Goal: Find specific page/section: Find specific page/section

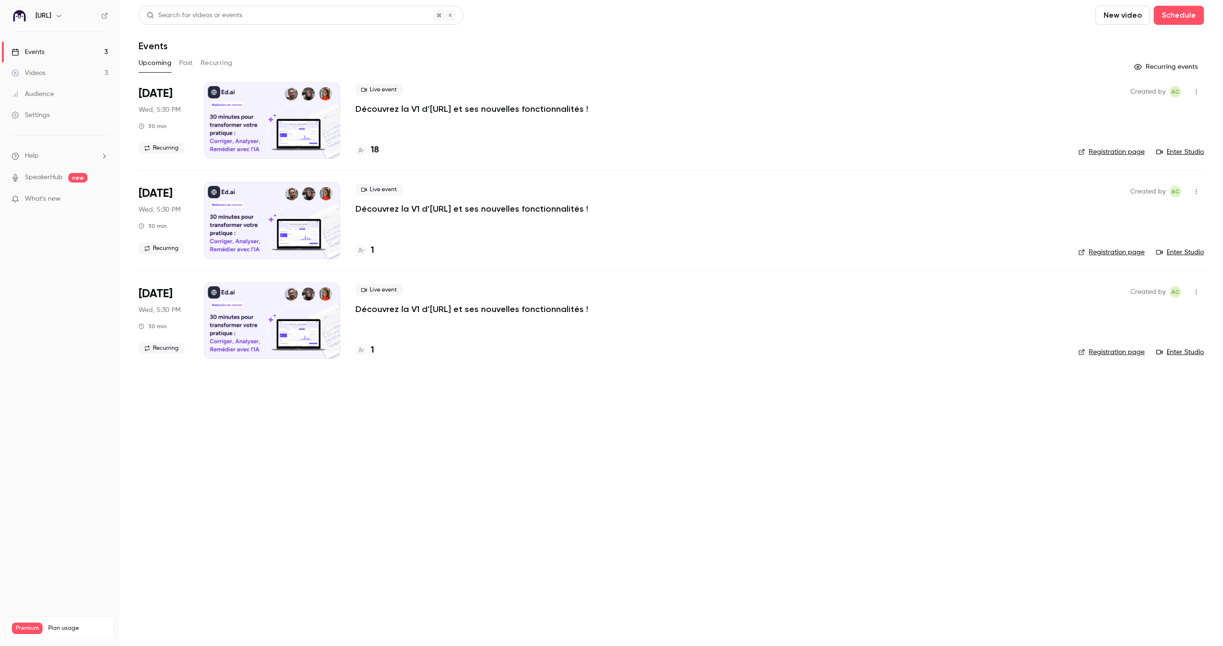
click at [48, 72] on link "Videos 3" at bounding box center [59, 73] width 119 height 21
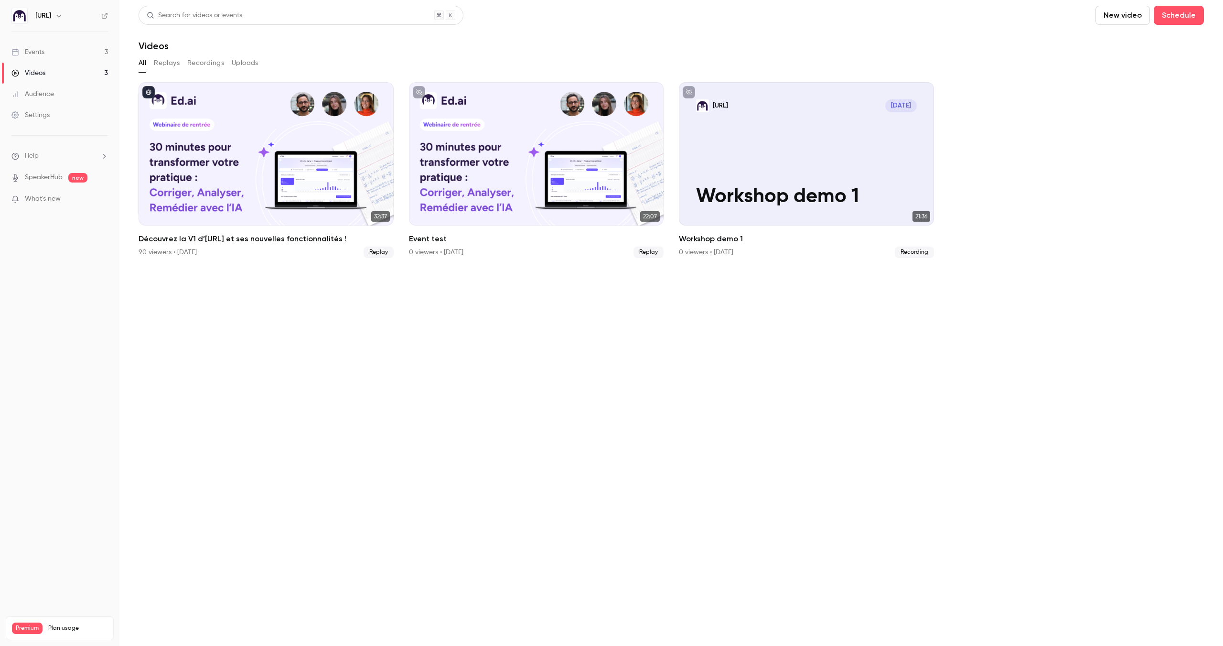
click at [48, 97] on div "Audience" at bounding box center [32, 94] width 43 height 10
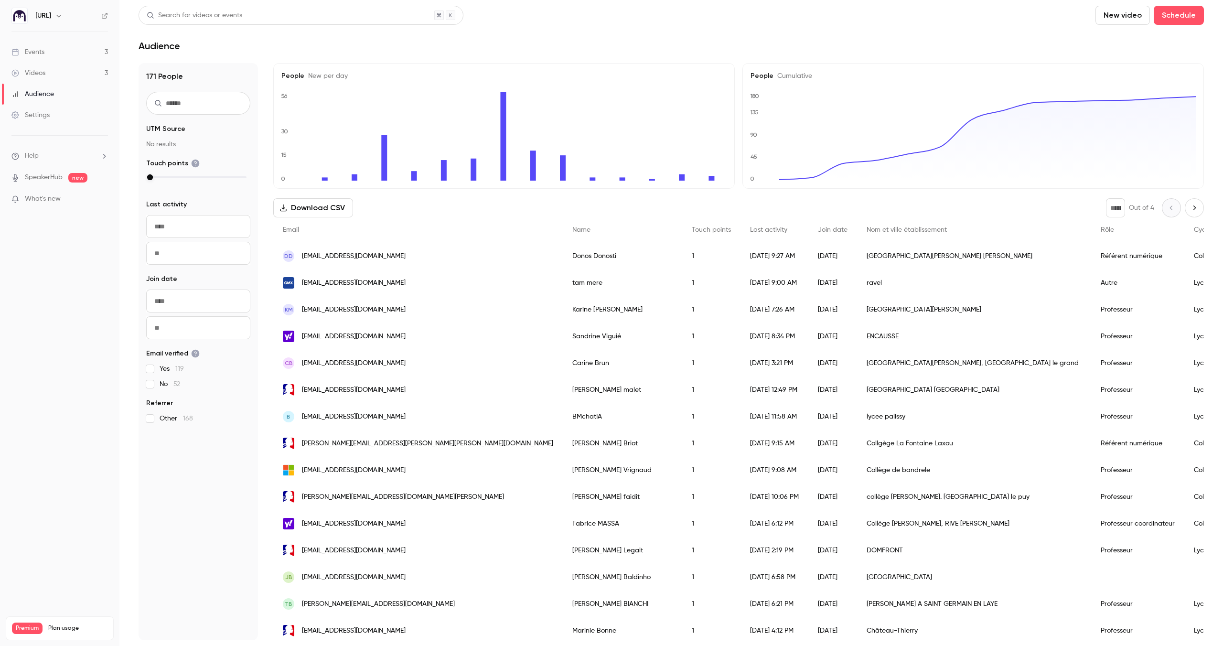
click at [216, 106] on input "text" at bounding box center [198, 103] width 104 height 23
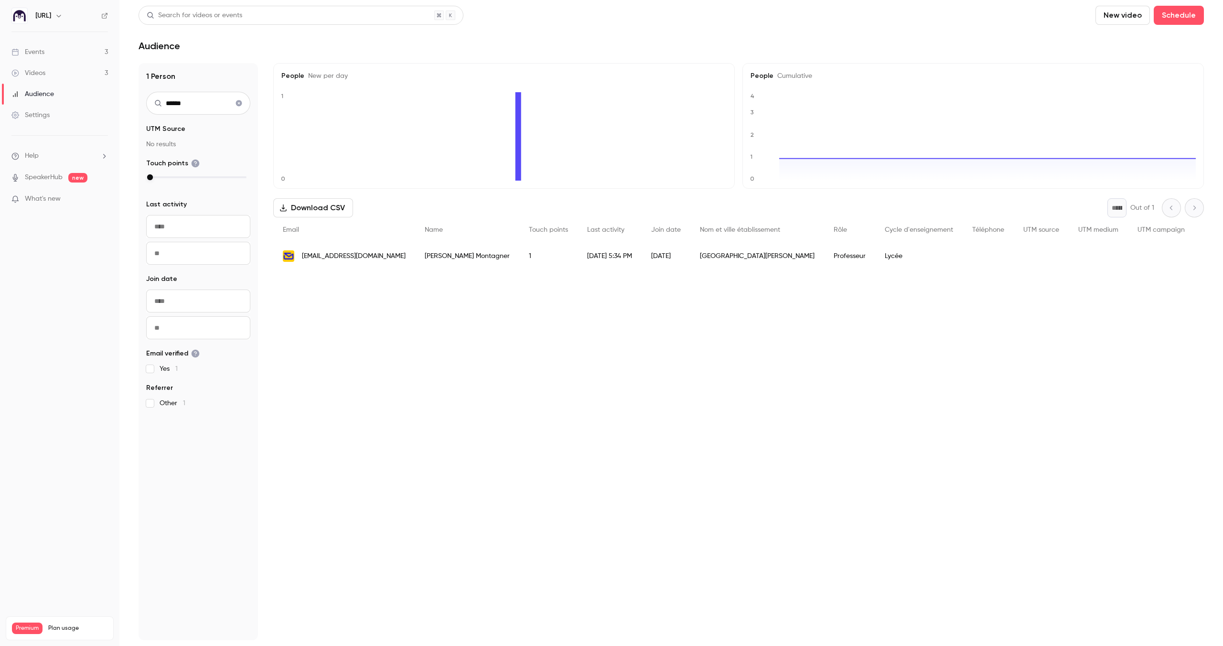
type input "******"
click at [334, 250] on div "[EMAIL_ADDRESS][DOMAIN_NAME]" at bounding box center [344, 256] width 142 height 27
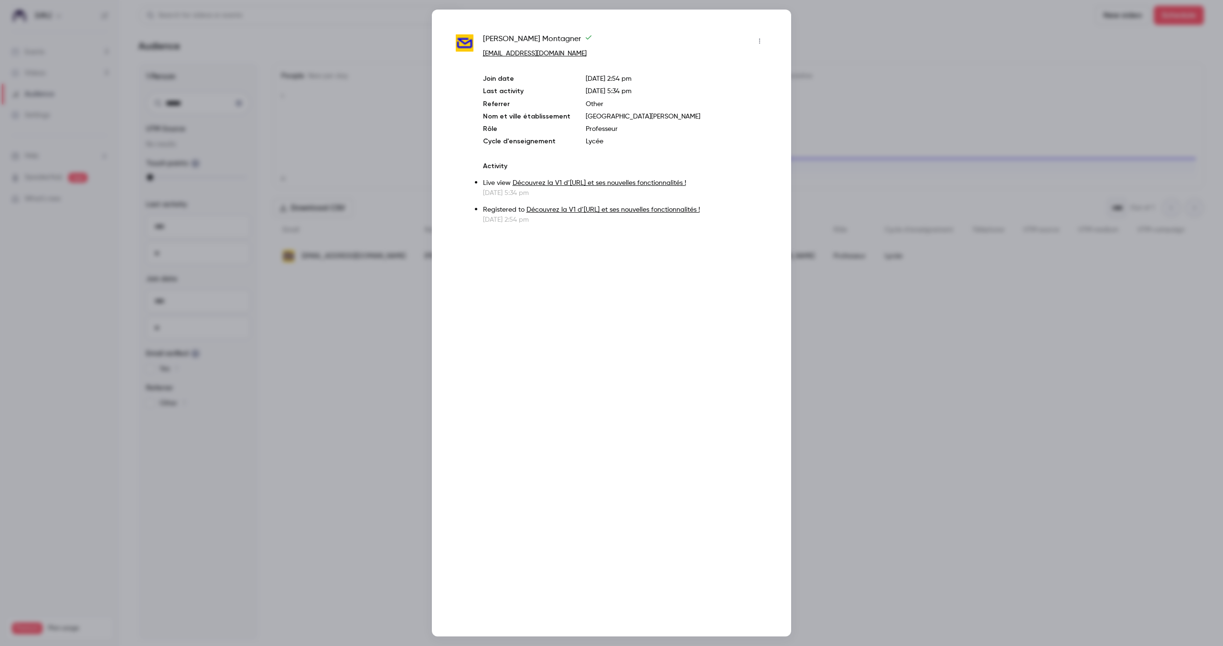
click at [376, 316] on div at bounding box center [611, 323] width 1223 height 646
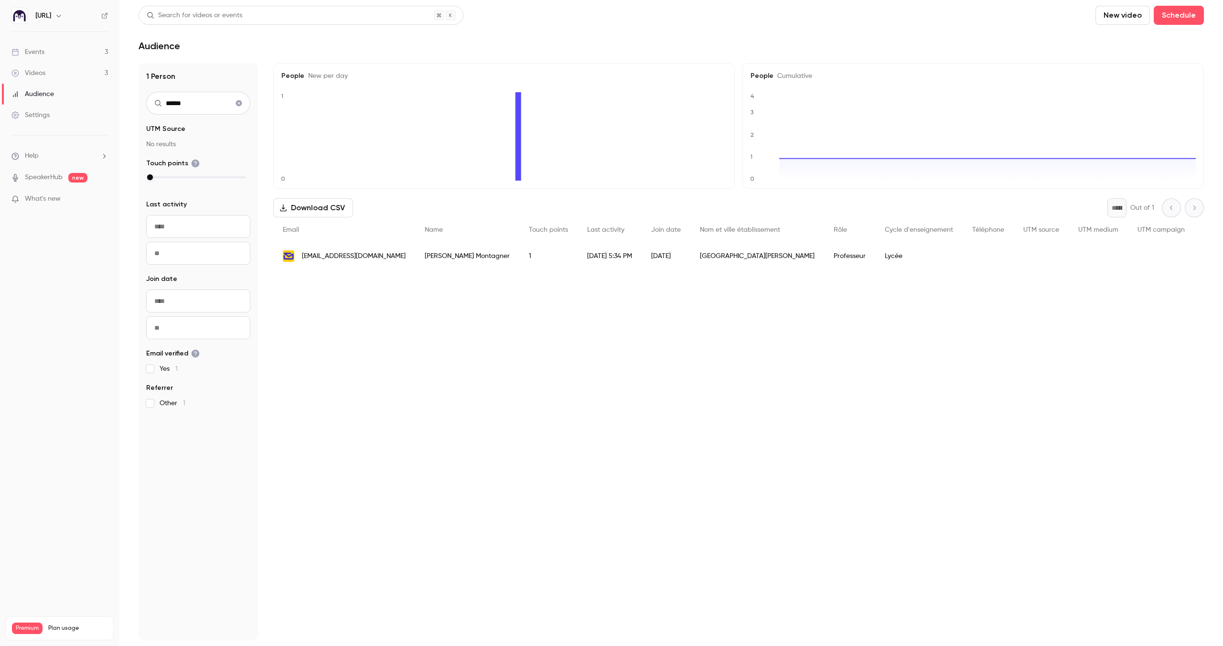
click at [57, 56] on link "Events 3" at bounding box center [59, 52] width 119 height 21
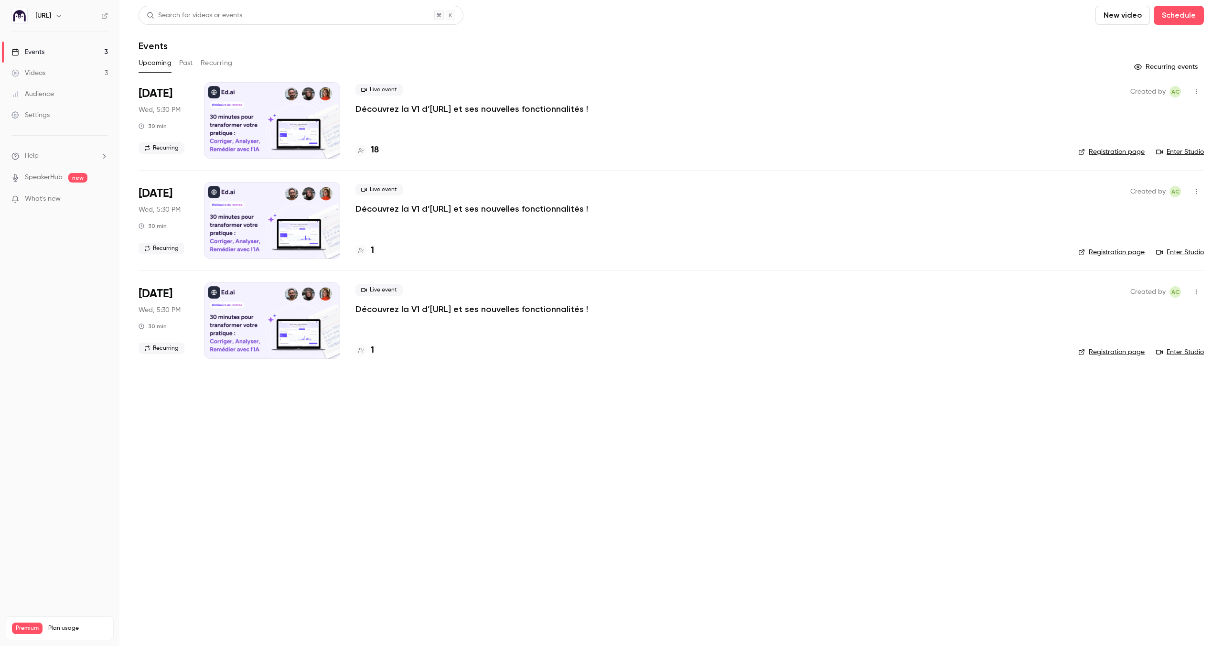
click at [207, 65] on button "Recurring" at bounding box center [217, 62] width 32 height 15
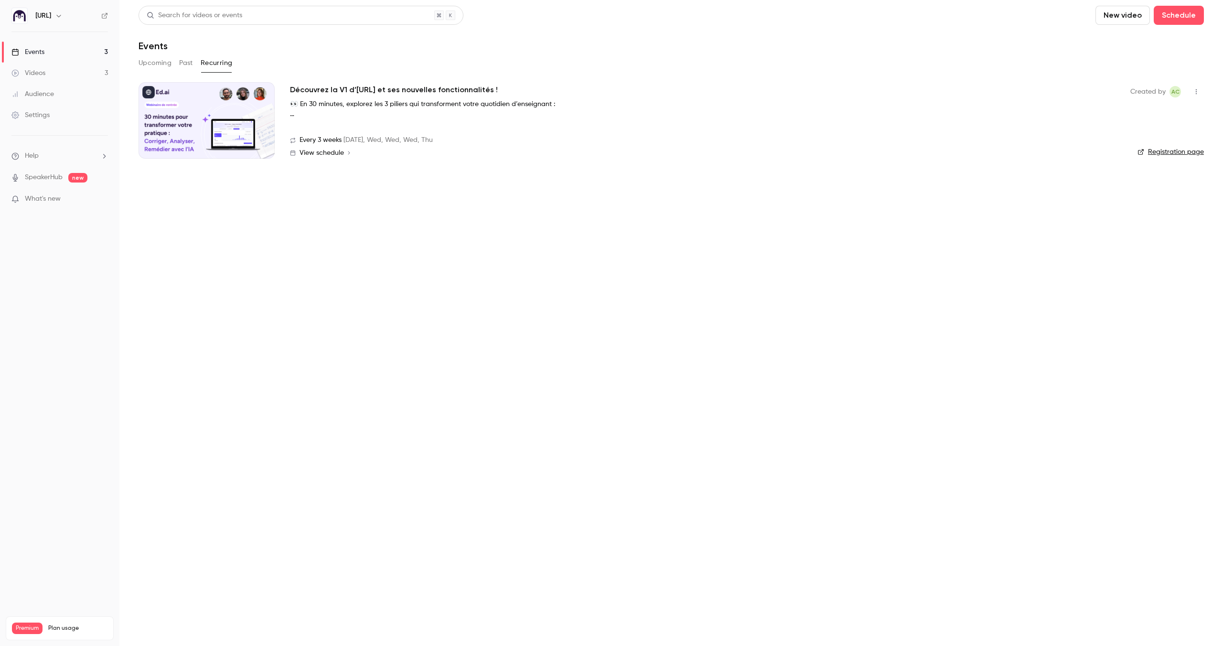
click at [1168, 151] on link "Registration page" at bounding box center [1171, 152] width 66 height 10
